Goal: Task Accomplishment & Management: Use online tool/utility

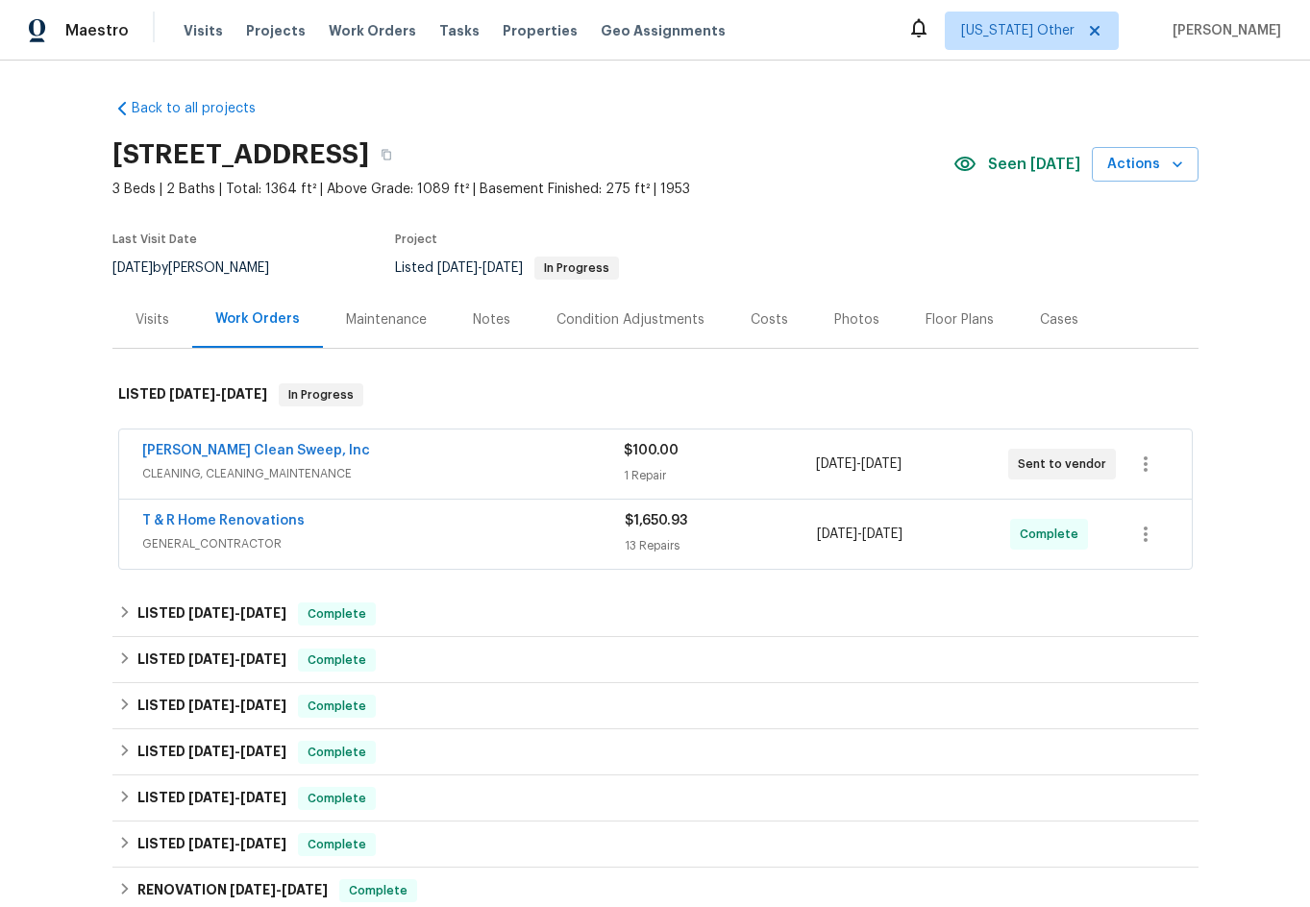
click at [406, 446] on div "[PERSON_NAME] Clean Sweep, Inc" at bounding box center [383, 452] width 482 height 23
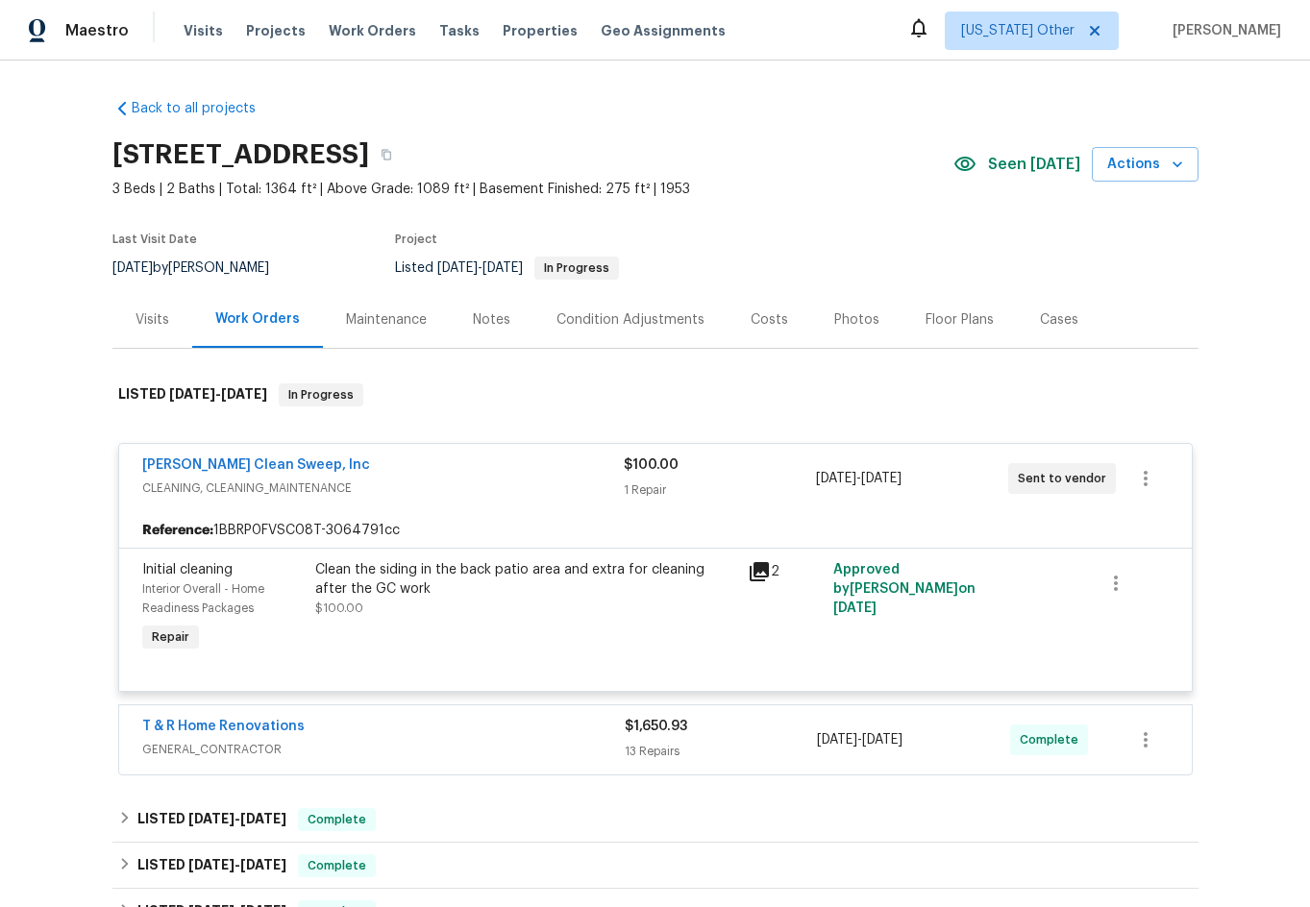
click at [752, 578] on icon at bounding box center [759, 571] width 19 height 19
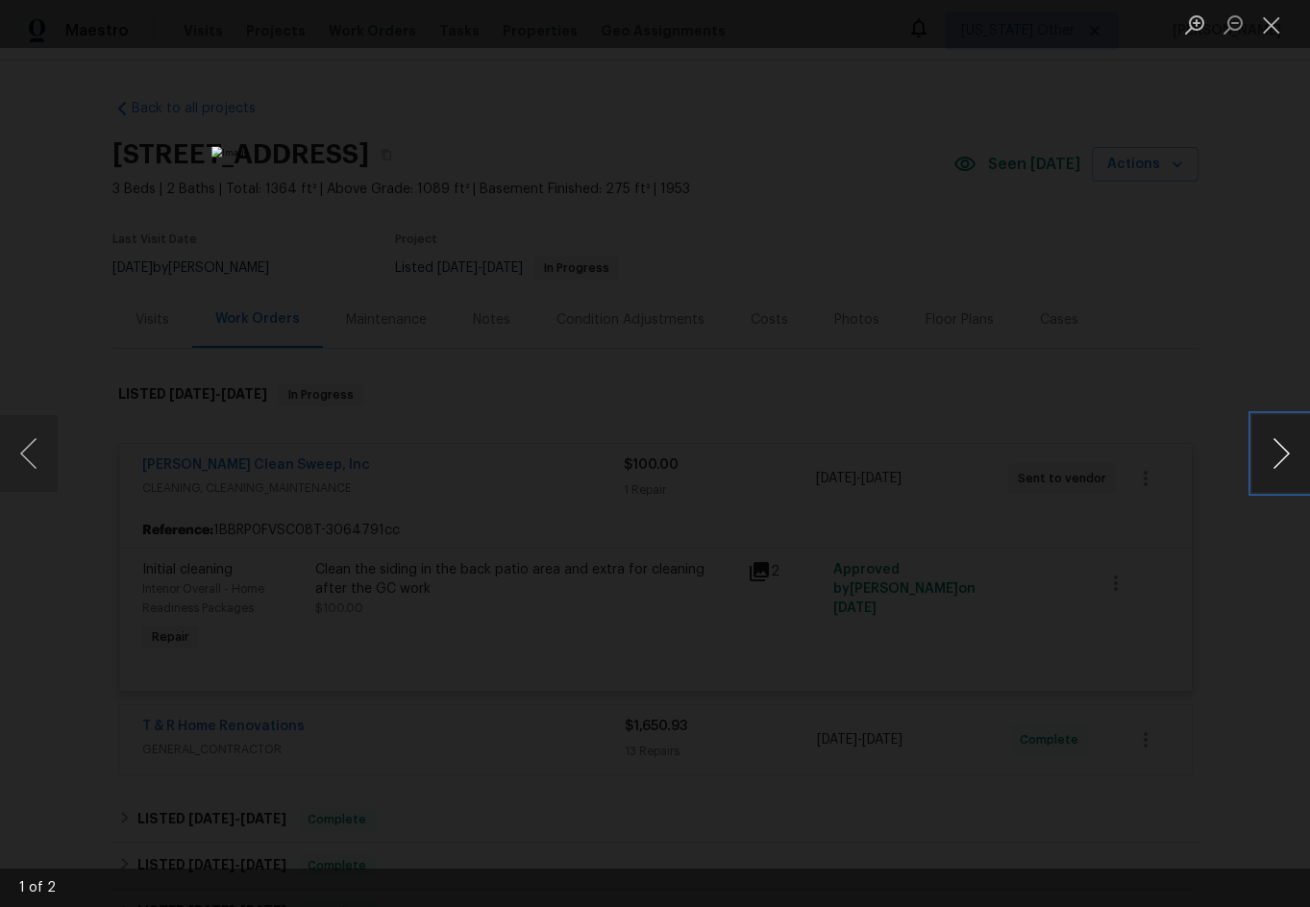
click at [1278, 458] on button "Next image" at bounding box center [1281, 453] width 58 height 77
click at [43, 451] on button "Previous image" at bounding box center [29, 453] width 58 height 77
click at [1274, 33] on button "Close lightbox" at bounding box center [1271, 25] width 38 height 34
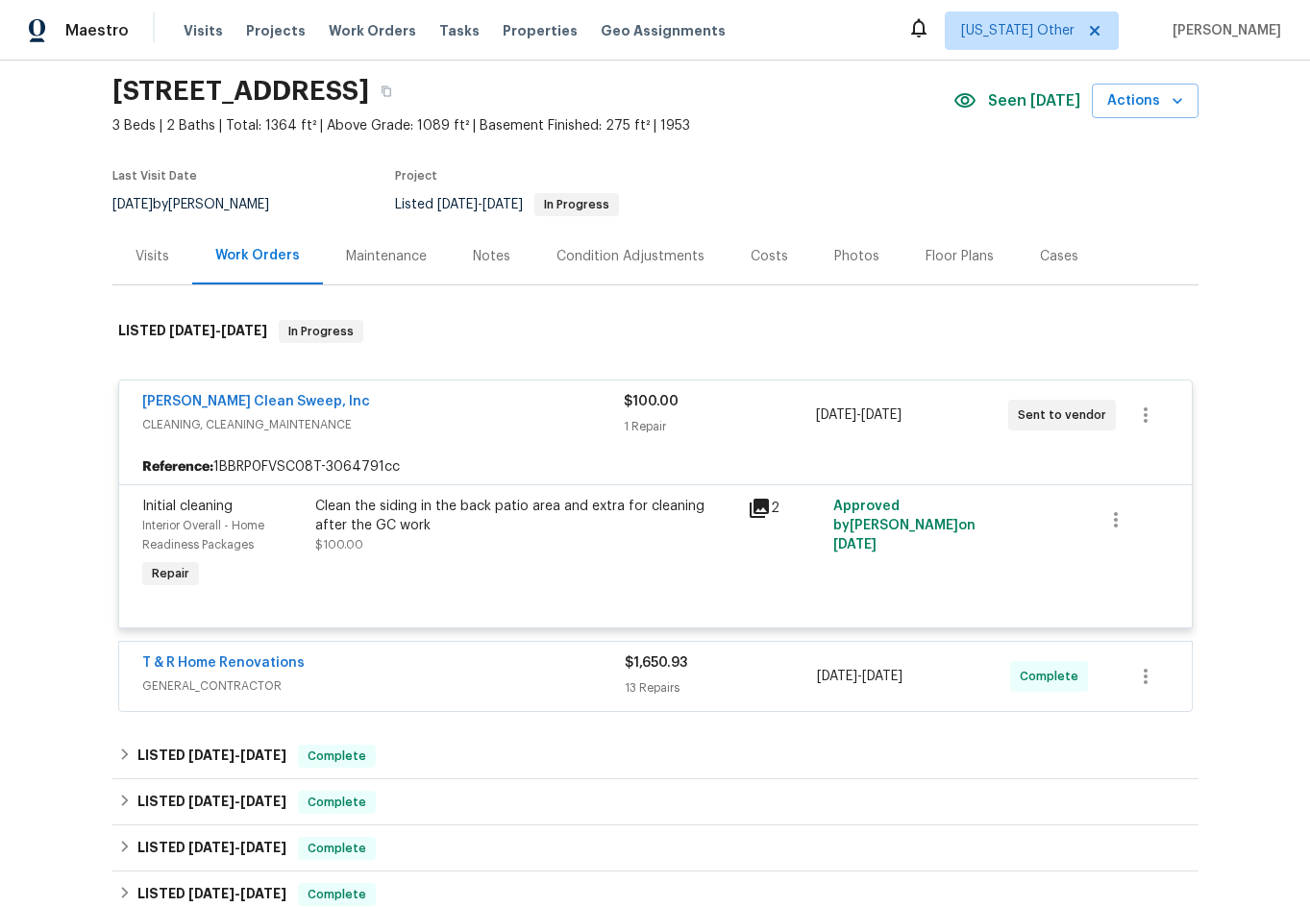
scroll to position [96, 0]
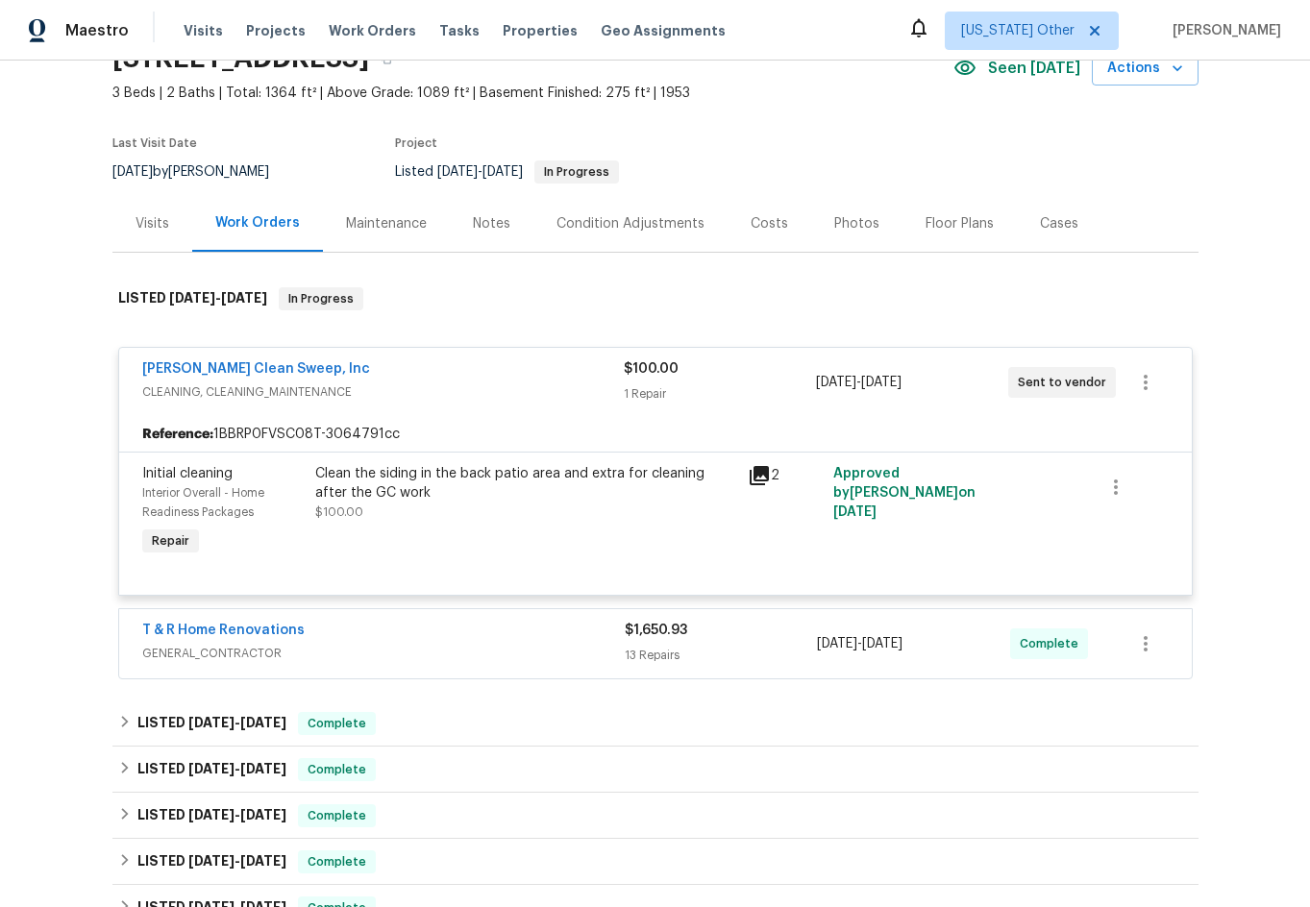
drag, startPoint x: 394, startPoint y: 500, endPoint x: 410, endPoint y: 528, distance: 32.3
click at [410, 528] on div "Clean the siding in the back patio area and extra for cleaning after the GC wor…" at bounding box center [525, 512] width 433 height 108
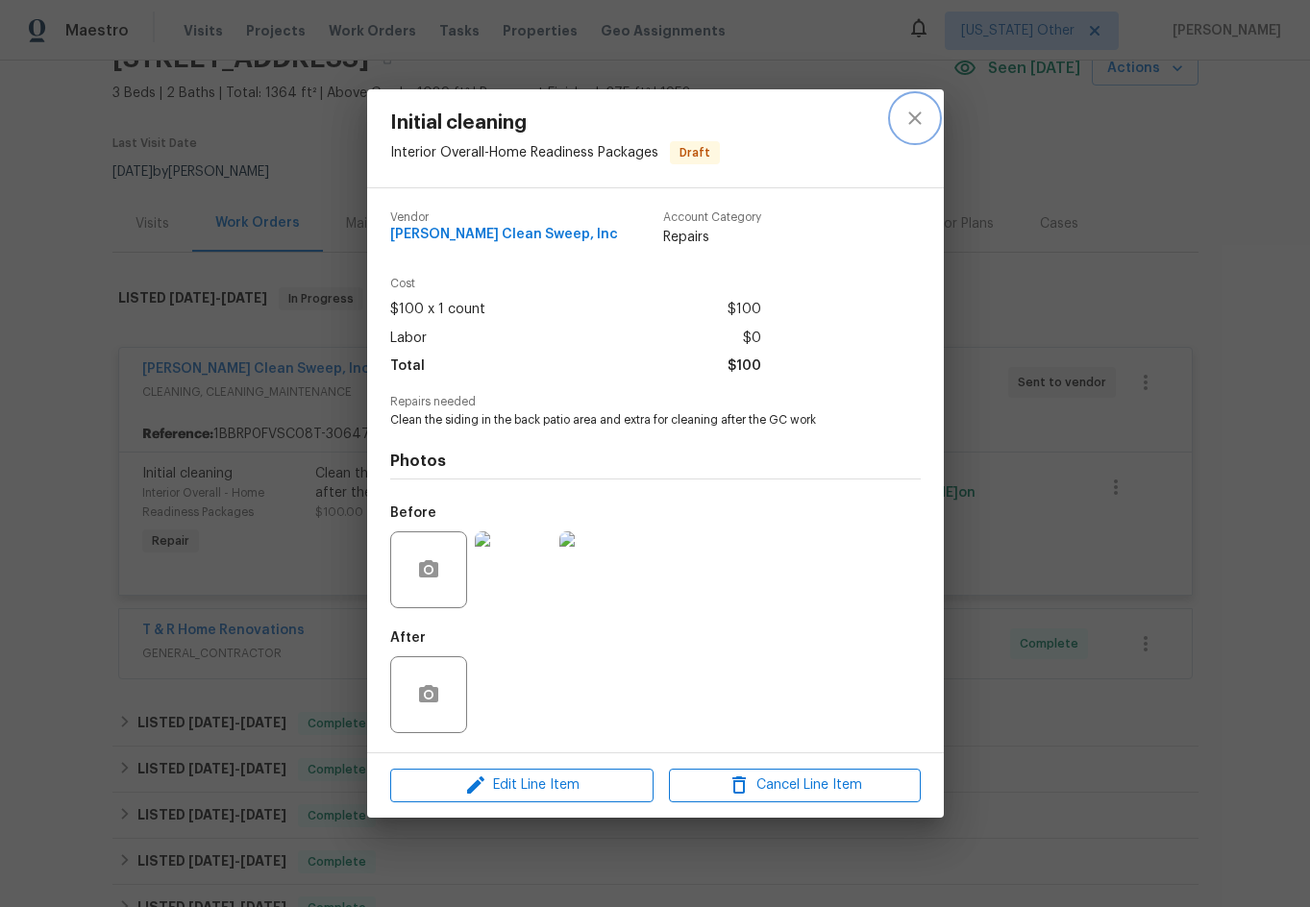
click at [917, 123] on icon "close" at bounding box center [914, 118] width 23 height 23
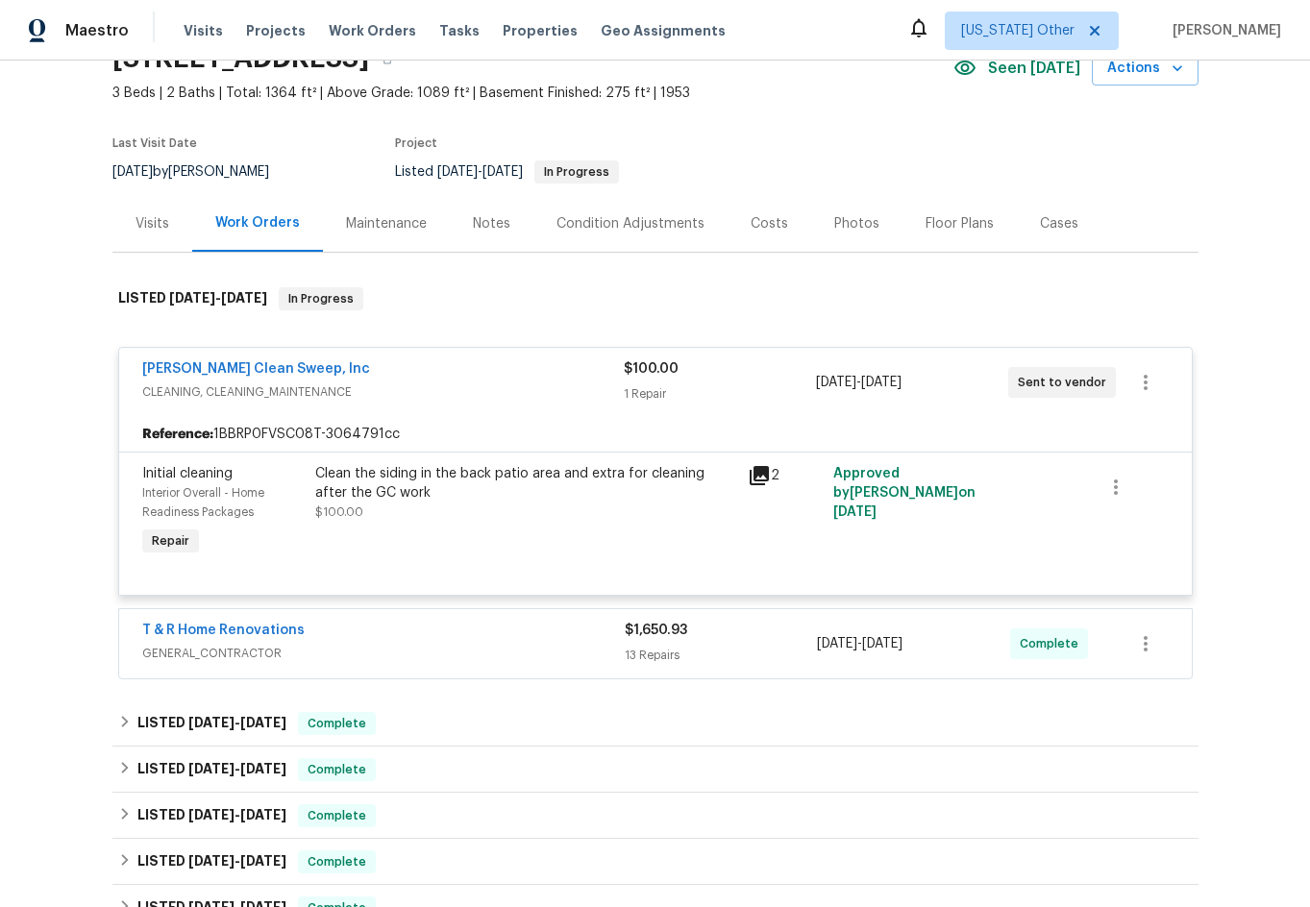
click at [321, 627] on div "T & R Home Renovations" at bounding box center [383, 632] width 482 height 23
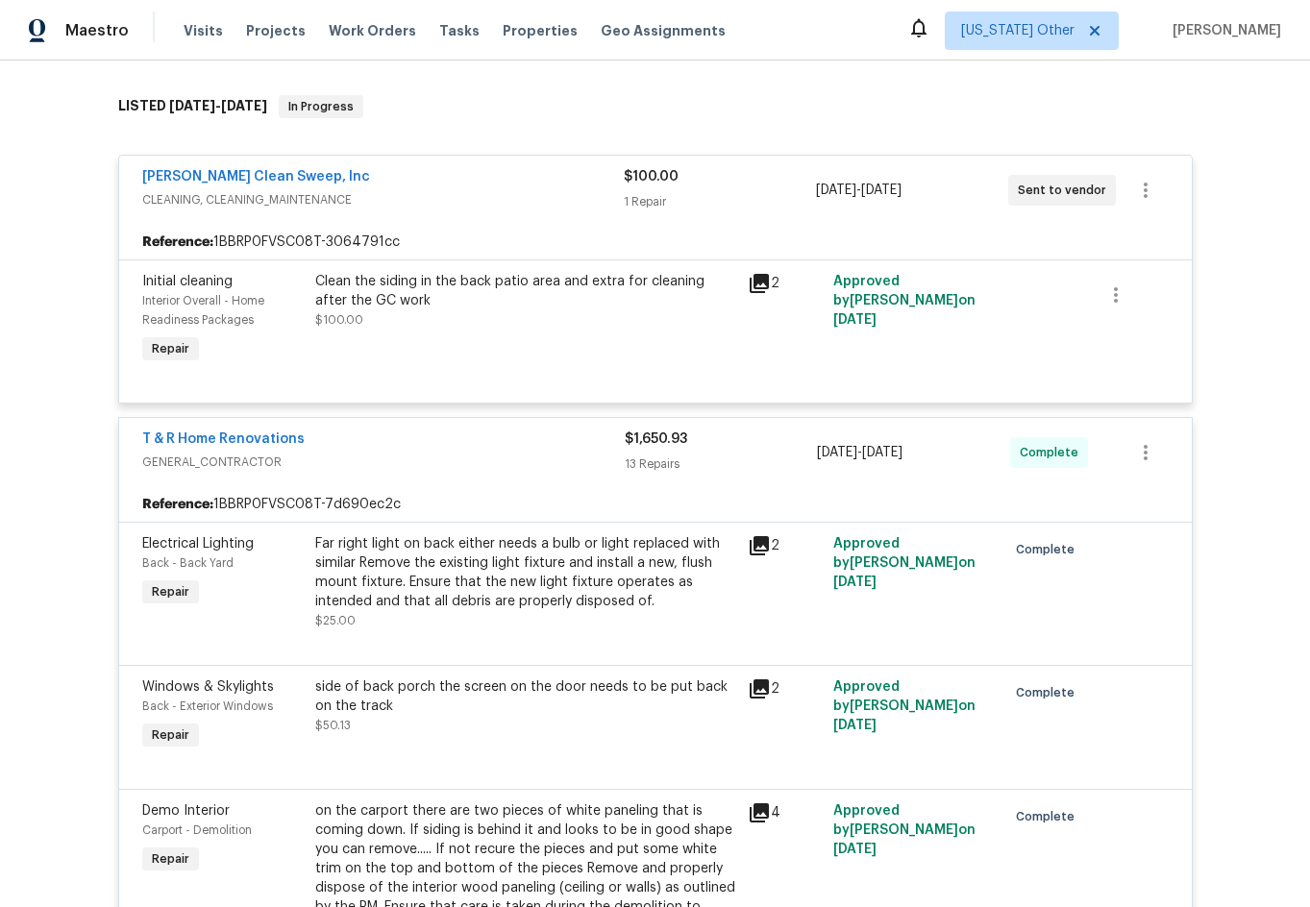
scroll to position [0, 0]
